Goal: Information Seeking & Learning: Learn about a topic

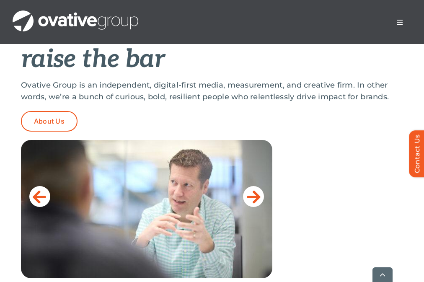
scroll to position [345, 0]
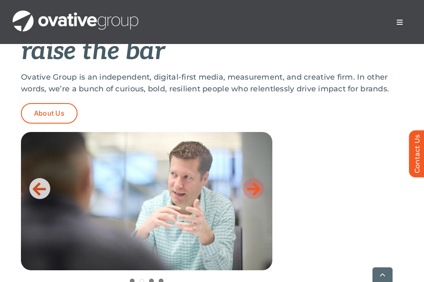
click at [253, 184] on icon at bounding box center [253, 188] width 13 height 17
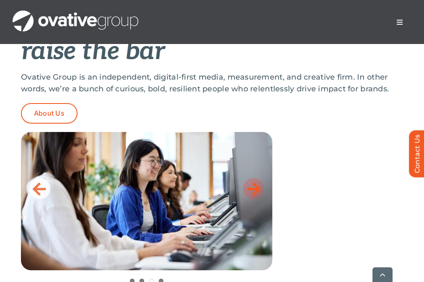
click at [256, 188] on icon at bounding box center [253, 188] width 13 height 17
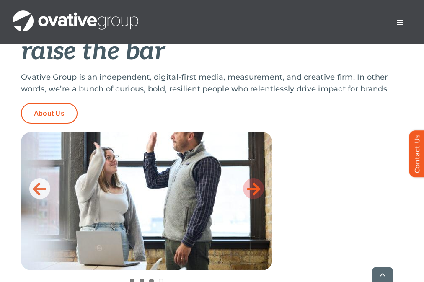
click at [255, 188] on icon at bounding box center [253, 188] width 13 height 17
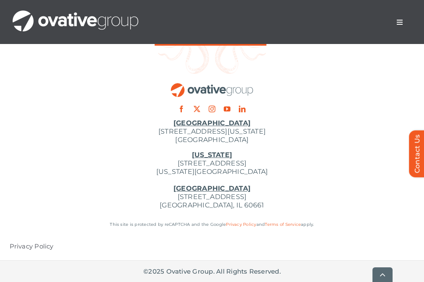
scroll to position [3934, 0]
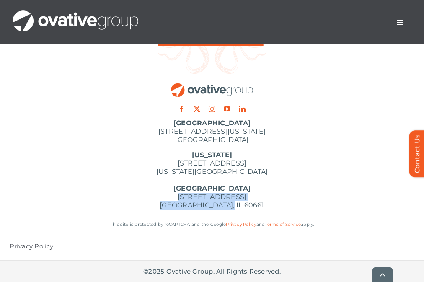
drag, startPoint x: 143, startPoint y: 201, endPoint x: 249, endPoint y: 215, distance: 107.0
click at [249, 215] on div "Minneapolis 729 Washington Avenue N, Suite 1000 Minneapolis, MN 55401 New York …" at bounding box center [212, 164] width 424 height 104
copy p "224 North Desplaines Street, Suite 200 Chicago, IL 60661"
click at [400, 23] on span "Menu" at bounding box center [400, 22] width 7 height 7
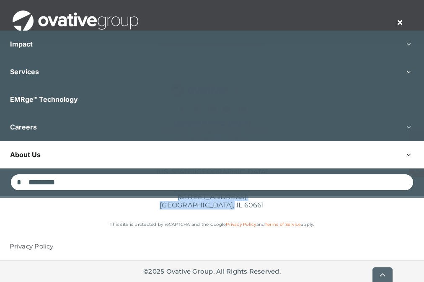
click at [86, 151] on link "About Us" at bounding box center [212, 154] width 424 height 27
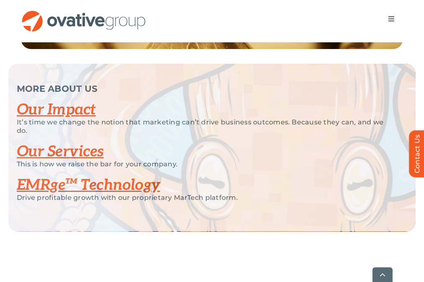
scroll to position [1884, 0]
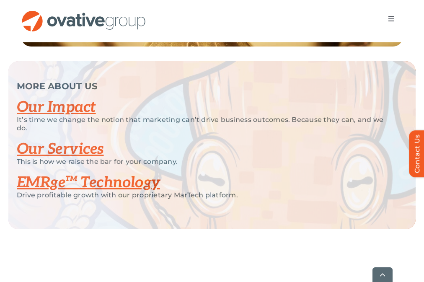
click at [53, 158] on link "Our Services" at bounding box center [60, 149] width 87 height 18
click at [65, 117] on link "Our Impact" at bounding box center [56, 107] width 79 height 18
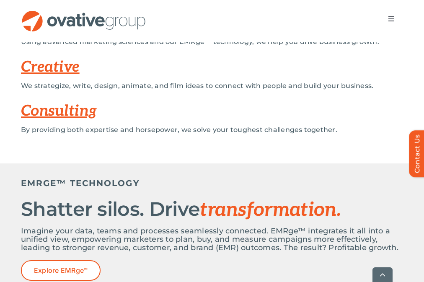
scroll to position [293, 0]
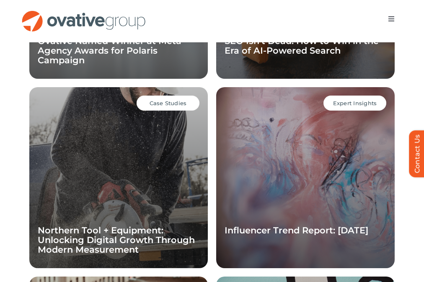
scroll to position [913, 0]
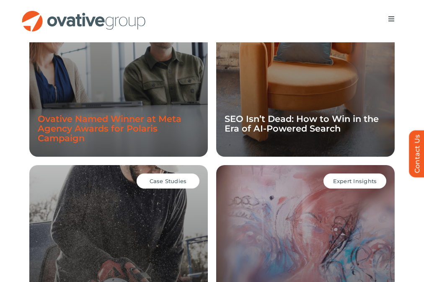
click at [139, 114] on link "Ovative Named Winner at Meta Agency Awards for Polaris Campaign" at bounding box center [110, 129] width 144 height 30
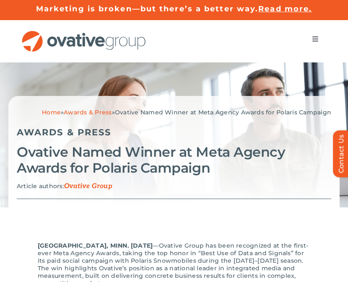
scroll to position [8, 0]
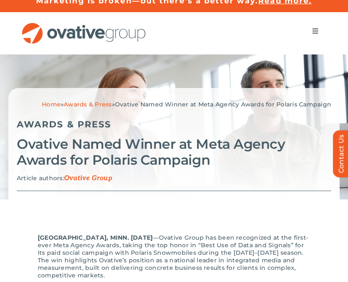
click at [313, 34] on span "Menu" at bounding box center [315, 31] width 7 height 7
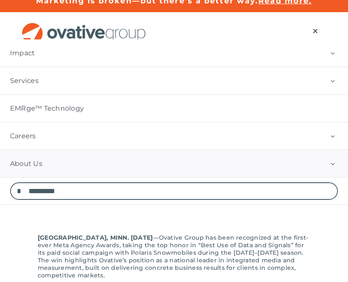
click at [42, 168] on link "About Us" at bounding box center [174, 163] width 348 height 27
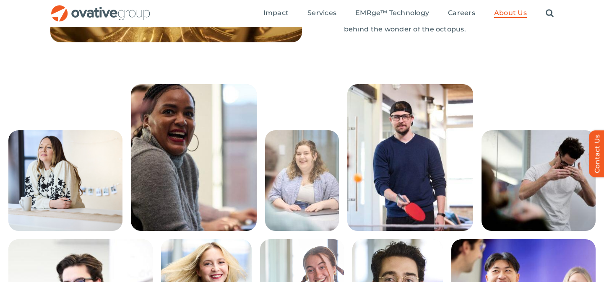
scroll to position [1361, 0]
